Goal: Use online tool/utility

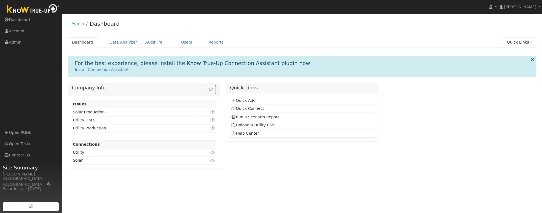
click at [521, 43] on link "Quick Links" at bounding box center [519, 42] width 34 height 10
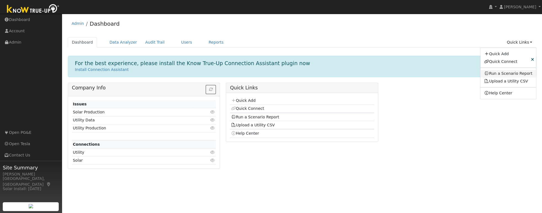
click at [511, 73] on link "Run a Scenario Report" at bounding box center [508, 74] width 56 height 8
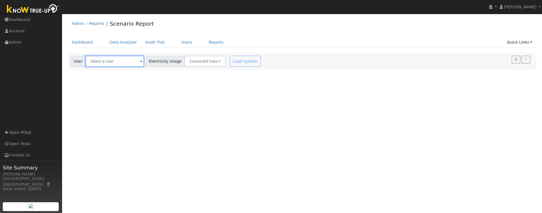
click at [117, 66] on input "text" at bounding box center [114, 61] width 58 height 11
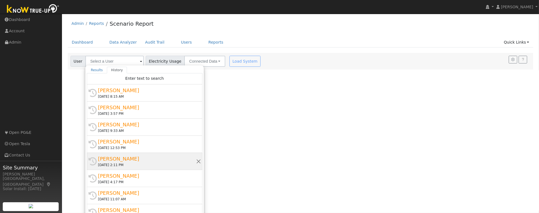
click at [127, 160] on div "[PERSON_NAME]" at bounding box center [147, 158] width 98 height 7
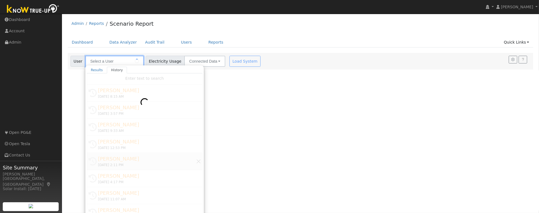
type input "[PERSON_NAME]"
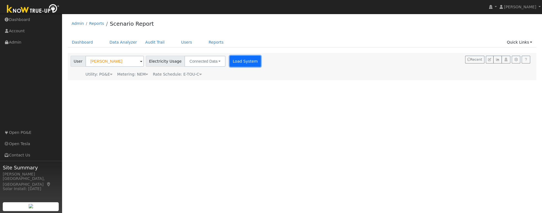
click at [241, 63] on button "Load System" at bounding box center [245, 61] width 31 height 11
